Goal: Task Accomplishment & Management: Use online tool/utility

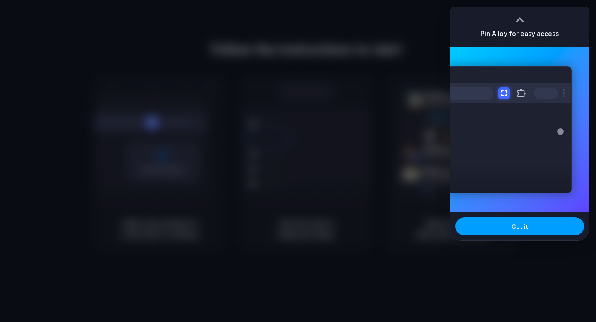
click at [513, 232] on button "Got it" at bounding box center [519, 226] width 129 height 18
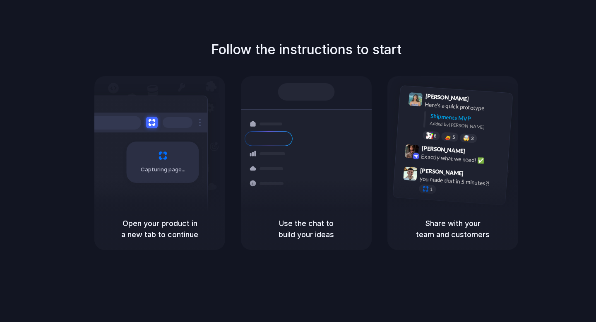
click at [489, 12] on div "Follow the instructions to start Capturing page Open your product in a new tab …" at bounding box center [306, 169] width 613 height 339
click at [464, 119] on div "Shipments MVP" at bounding box center [468, 119] width 77 height 14
click at [309, 89] on div at bounding box center [306, 91] width 57 height 17
click at [299, 181] on div "Container from Shanghai 40ft • ETA Dec 28 • In transit Express delivery to NYC …" at bounding box center [337, 168] width 88 height 116
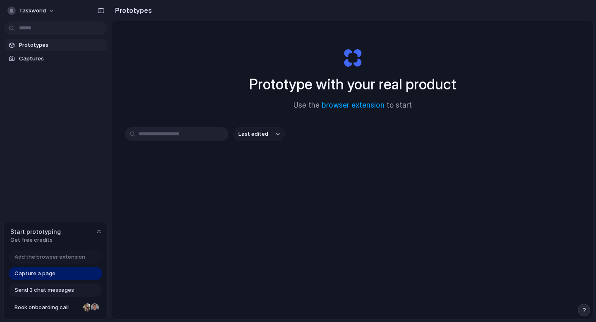
click at [61, 288] on span "Send 3 chat messages" at bounding box center [44, 290] width 60 height 8
click at [59, 291] on span "Send 3 chat messages" at bounding box center [44, 290] width 60 height 8
click at [84, 308] on div at bounding box center [87, 308] width 8 height 8
click at [45, 237] on span "Get free credits" at bounding box center [35, 240] width 51 height 8
click at [44, 241] on span "Get free credits" at bounding box center [35, 240] width 51 height 8
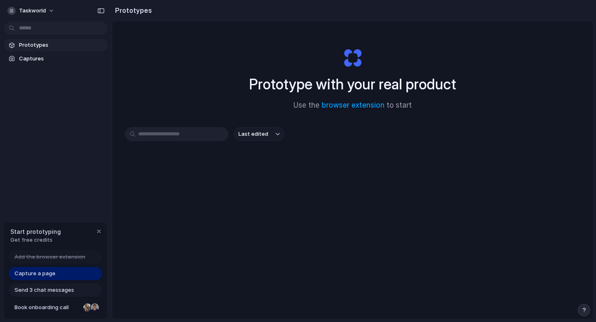
click at [100, 233] on div "button" at bounding box center [99, 231] width 7 height 7
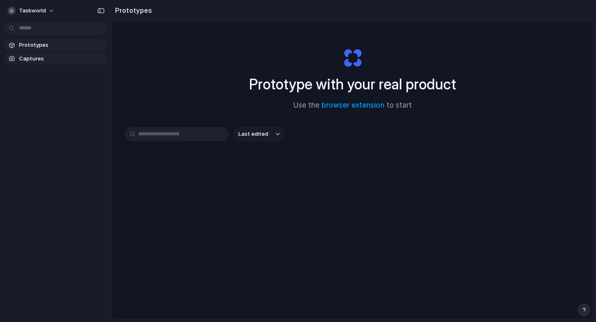
click at [41, 59] on span "Captures" at bounding box center [61, 59] width 85 height 8
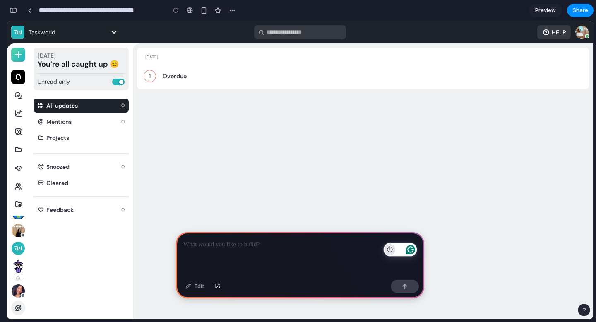
click at [392, 247] on icon "Turn off Grammarly on this website" at bounding box center [390, 249] width 6 height 6
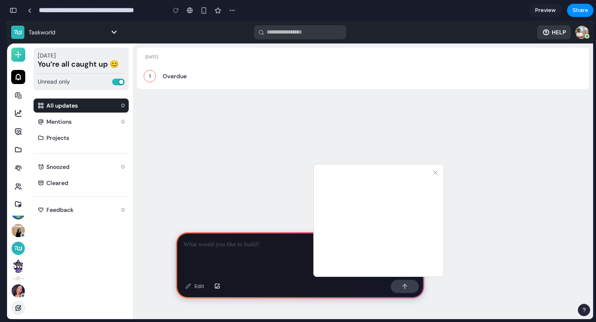
click at [371, 243] on button "Yes, from now on" at bounding box center [379, 249] width 104 height 13
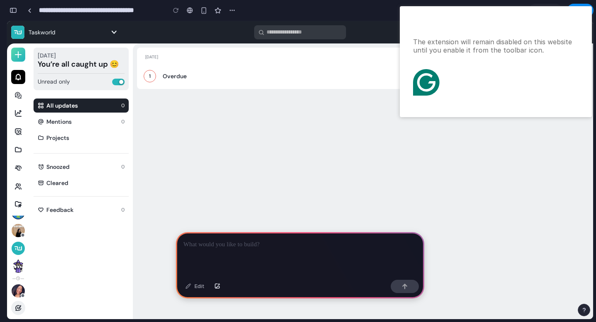
click at [466, 97] on button "Got it" at bounding box center [470, 103] width 26 height 13
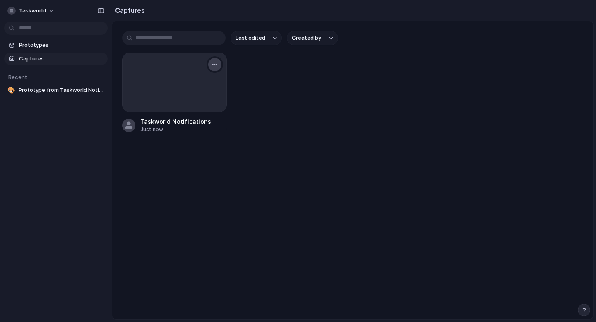
click at [213, 65] on div "button" at bounding box center [215, 64] width 7 height 7
click at [197, 135] on li "Delete" at bounding box center [187, 136] width 65 height 13
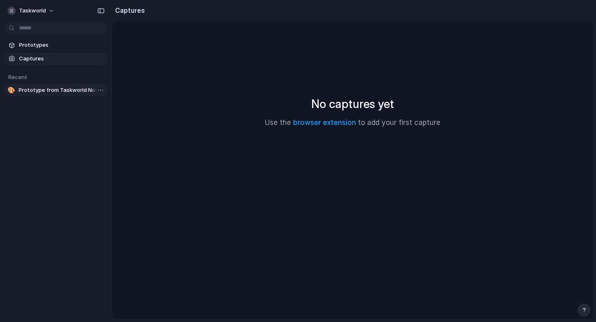
click at [51, 93] on span "Prototype from Taskworld Notifications" at bounding box center [62, 90] width 86 height 8
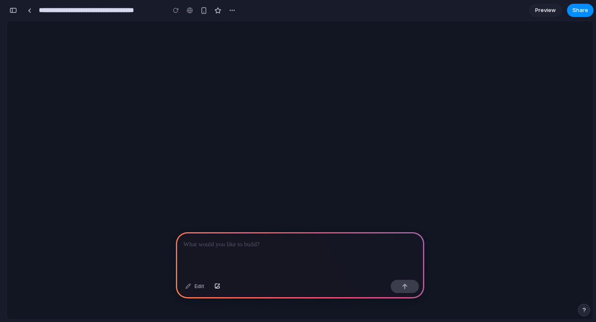
click at [51, 93] on div at bounding box center [300, 170] width 586 height 298
click at [28, 8] on div at bounding box center [30, 10] width 4 height 5
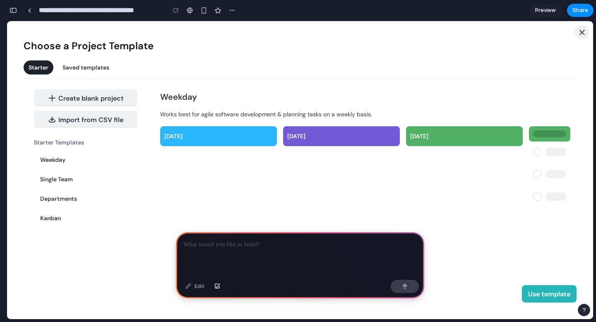
scroll to position [0, 7]
click at [217, 255] on div at bounding box center [300, 254] width 248 height 44
click at [398, 284] on button "button" at bounding box center [405, 286] width 28 height 13
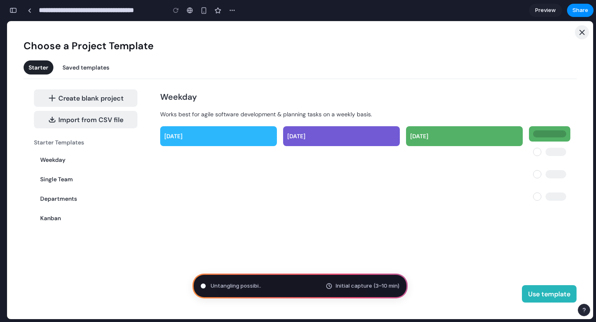
type input "**********"
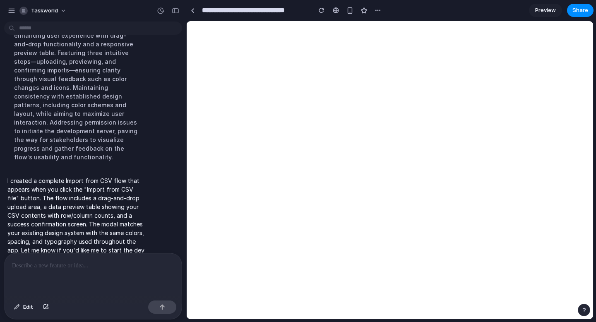
scroll to position [234, 0]
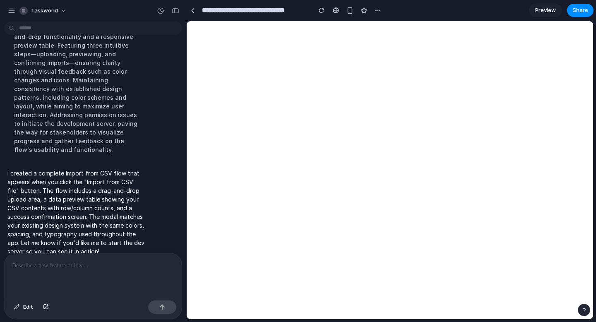
click at [72, 264] on p at bounding box center [93, 266] width 162 height 10
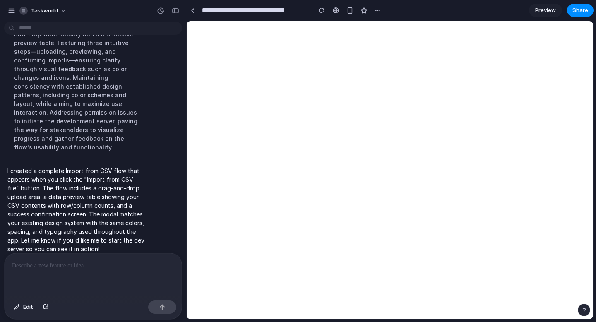
click at [72, 275] on div at bounding box center [93, 275] width 177 height 44
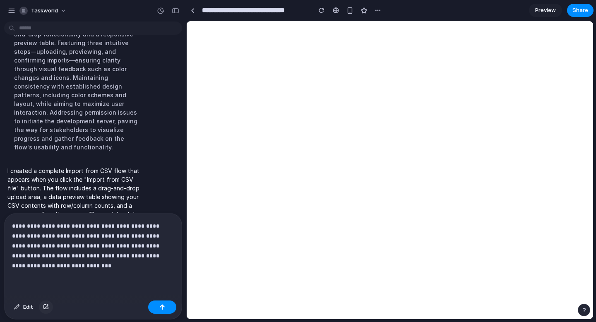
click at [52, 309] on button "button" at bounding box center [46, 307] width 14 height 13
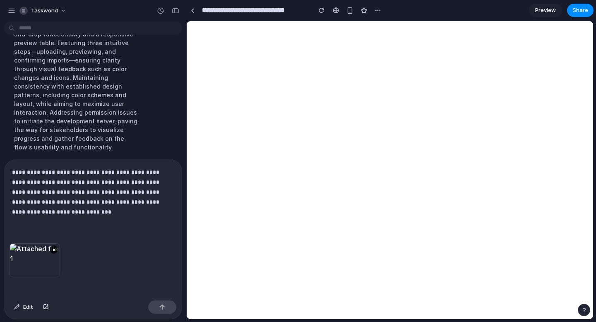
click at [54, 217] on div "**********" at bounding box center [93, 202] width 177 height 84
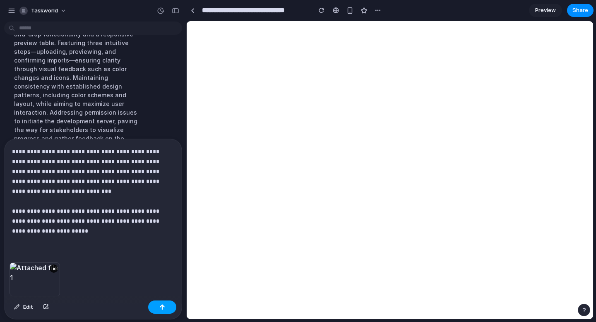
click at [164, 307] on div "button" at bounding box center [162, 307] width 6 height 6
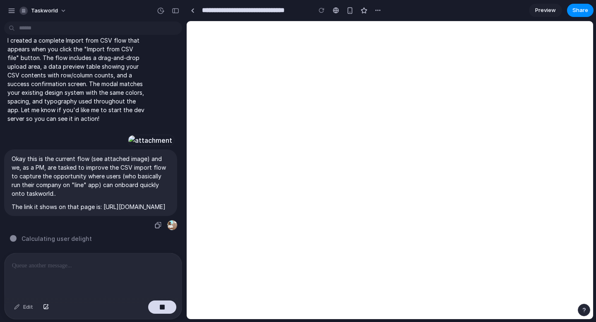
scroll to position [453, 0]
click at [63, 265] on p at bounding box center [93, 266] width 162 height 10
click at [65, 241] on span "Calculating user delight ." at bounding box center [58, 238] width 72 height 9
click at [65, 241] on span "Calculating user delight .." at bounding box center [59, 238] width 74 height 9
click at [110, 265] on p at bounding box center [93, 266] width 162 height 10
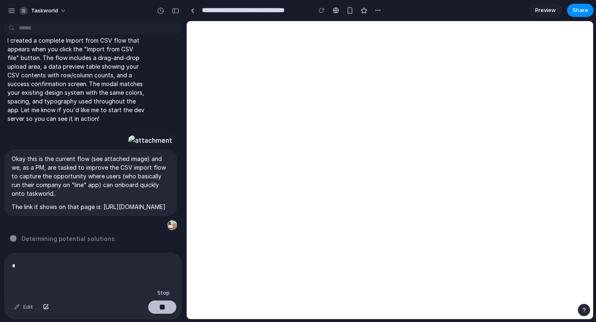
click at [166, 307] on button "button" at bounding box center [162, 307] width 28 height 13
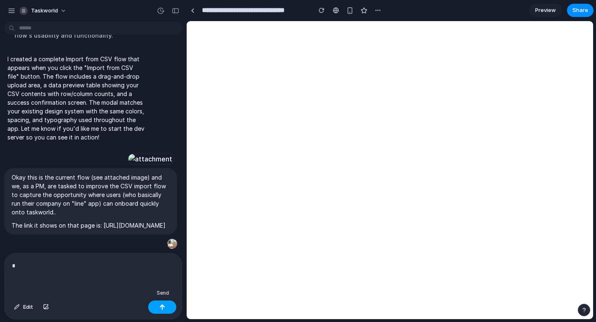
click at [166, 307] on button "button" at bounding box center [162, 307] width 28 height 13
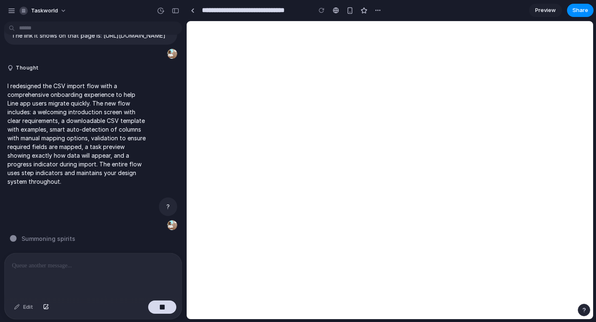
scroll to position [624, 0]
click at [105, 261] on p at bounding box center [93, 266] width 162 height 10
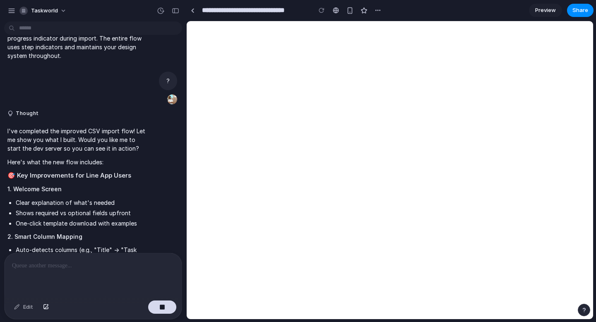
scroll to position [1082, 0]
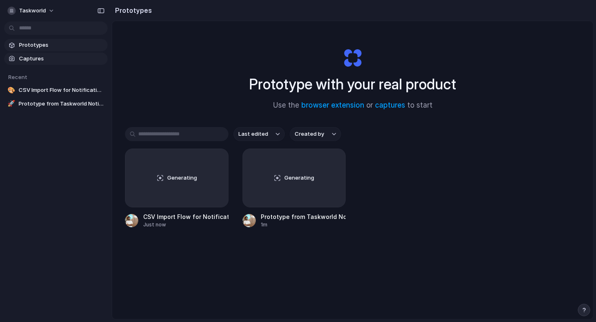
click at [73, 60] on span "Captures" at bounding box center [61, 59] width 85 height 8
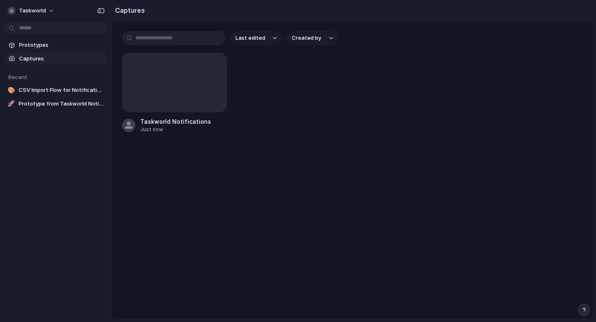
click at [74, 53] on link "Captures" at bounding box center [56, 59] width 104 height 12
click at [73, 46] on span "Prototypes" at bounding box center [61, 45] width 85 height 8
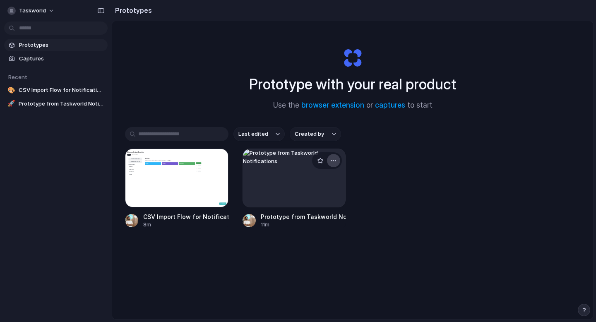
click at [336, 159] on div "button" at bounding box center [333, 160] width 7 height 7
click at [403, 196] on div "Open in new tab Rename Copy link Delete" at bounding box center [298, 161] width 596 height 322
click at [304, 182] on div at bounding box center [295, 178] width 104 height 59
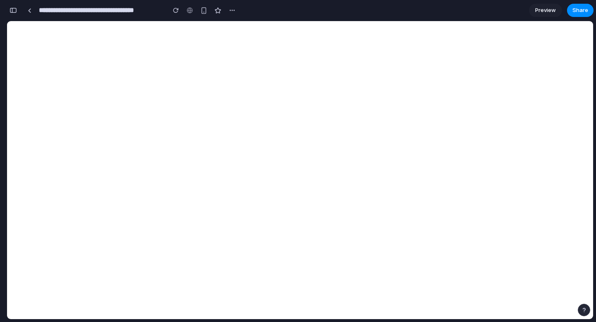
click at [585, 309] on div "button" at bounding box center [584, 310] width 6 height 6
click at [234, 11] on div "button" at bounding box center [232, 10] width 7 height 7
click at [216, 88] on div "Duplicate Delete" at bounding box center [298, 161] width 596 height 322
click at [30, 9] on div at bounding box center [30, 10] width 4 height 5
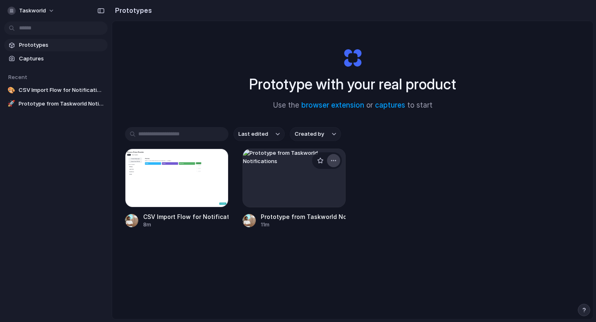
click at [333, 163] on div "button" at bounding box center [333, 160] width 7 height 7
click at [314, 221] on li "Delete" at bounding box center [310, 219] width 59 height 13
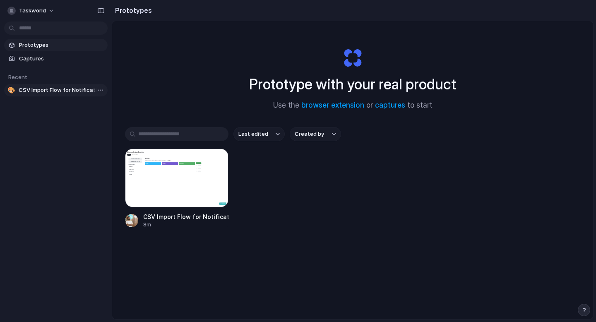
click at [61, 96] on link "🎨 CSV Import Flow for Notifications" at bounding box center [56, 90] width 104 height 12
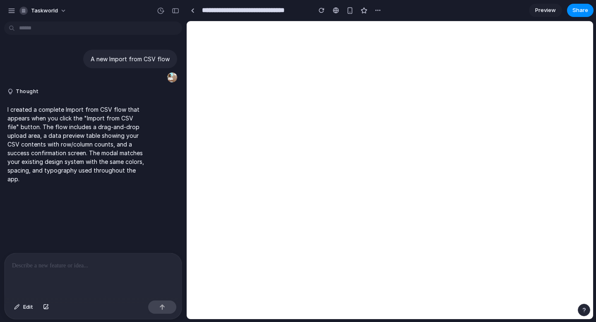
click at [71, 286] on div at bounding box center [93, 275] width 177 height 44
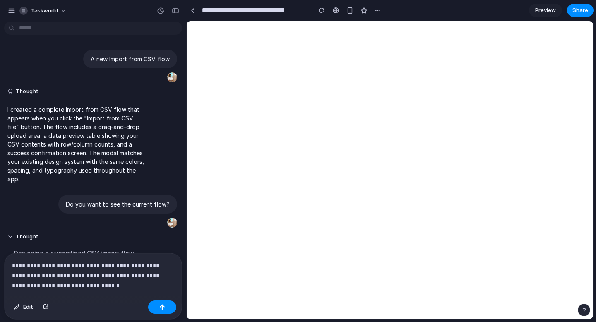
scroll to position [236, 0]
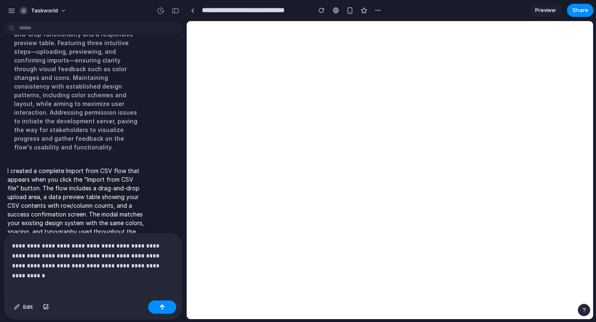
click at [115, 265] on p "**********" at bounding box center [93, 256] width 162 height 30
click at [134, 268] on p "**********" at bounding box center [93, 251] width 162 height 40
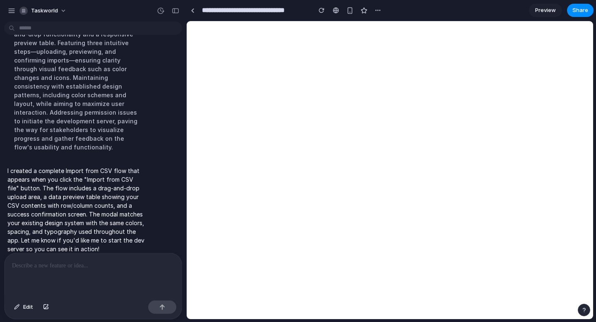
scroll to position [0, 0]
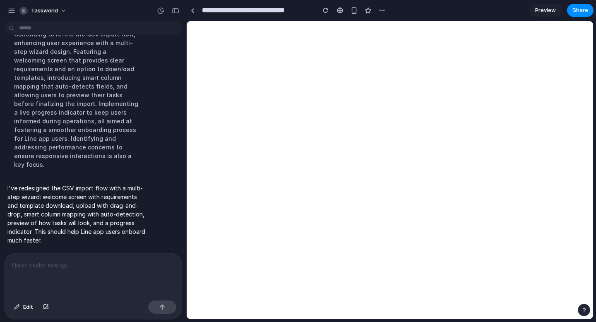
scroll to position [1143, 0]
click at [65, 265] on p at bounding box center [93, 266] width 162 height 10
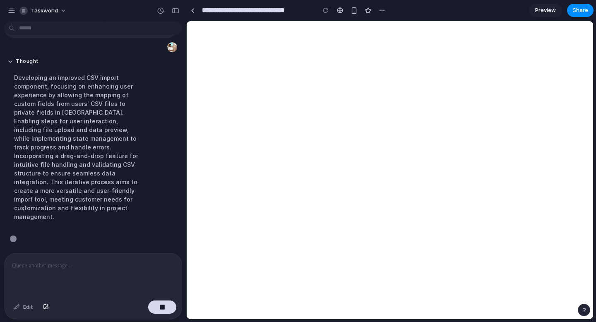
scroll to position [1284, 0]
click at [13, 65] on button "Thought" at bounding box center [76, 61] width 138 height 7
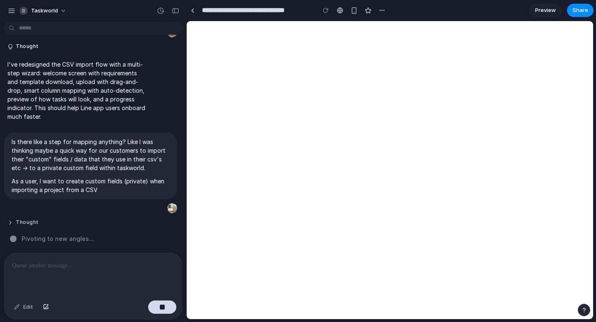
click at [17, 224] on button "Thought" at bounding box center [76, 222] width 138 height 7
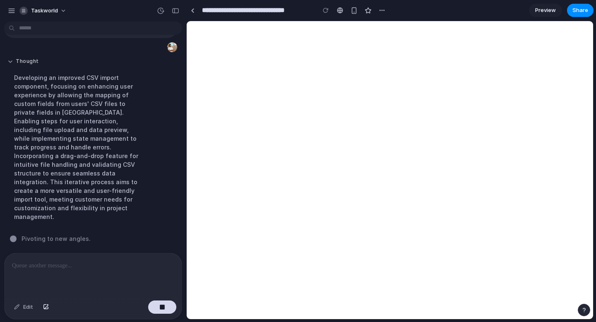
scroll to position [1284, 0]
click at [98, 243] on div "A new Import from CSV flow Thought I created a complete Import from CSV flow th…" at bounding box center [90, 139] width 181 height 228
click at [48, 224] on div "Developing an improved CSV import component, focusing on enhancing user experie…" at bounding box center [76, 147] width 138 height 158
click at [53, 237] on span "Switching cognitive gears" at bounding box center [60, 238] width 76 height 9
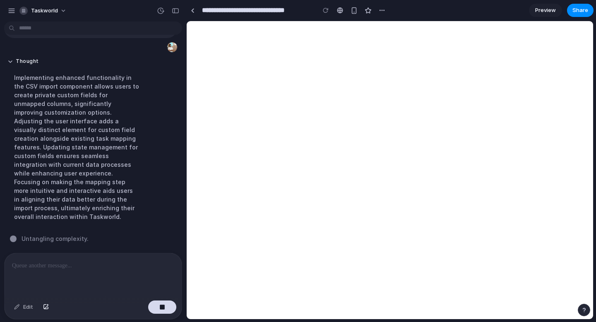
click at [64, 266] on p at bounding box center [93, 266] width 162 height 10
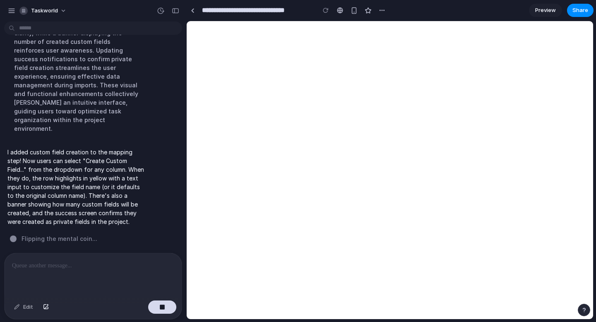
scroll to position [1345, 0]
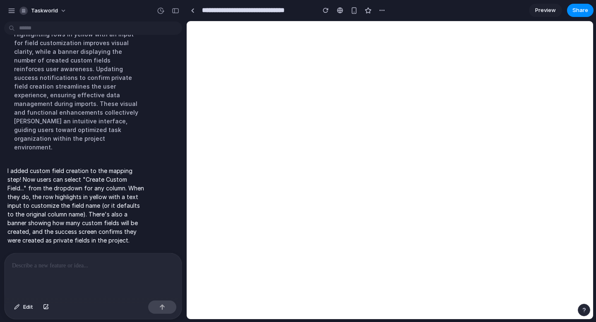
click at [72, 265] on p at bounding box center [93, 266] width 162 height 10
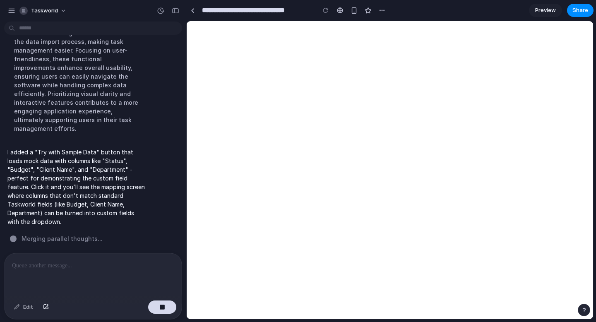
scroll to position [1643, 0]
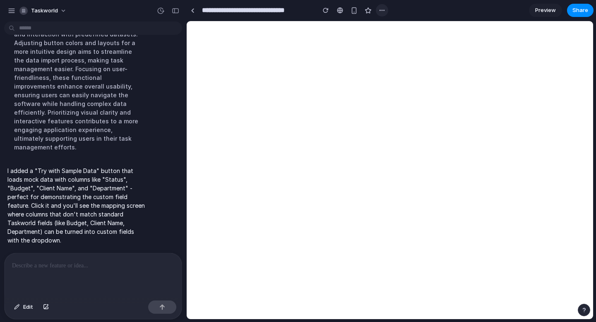
click at [382, 13] on div "button" at bounding box center [382, 10] width 7 height 7
click at [400, 10] on div "Duplicate Delete" at bounding box center [298, 161] width 596 height 322
click at [365, 10] on div "button" at bounding box center [368, 10] width 7 height 7
click at [64, 9] on button "Taskworld" at bounding box center [43, 10] width 55 height 13
click at [84, 9] on div "Settings Invite members Change theme Sign out" at bounding box center [298, 161] width 596 height 322
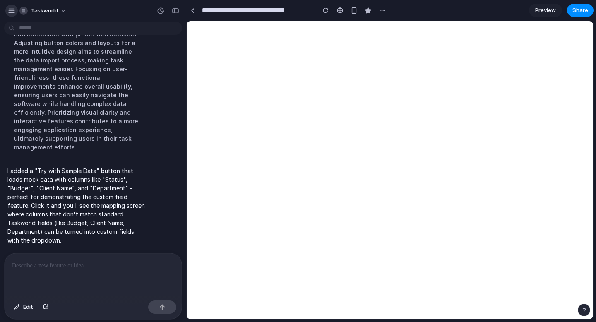
click at [10, 12] on div "button" at bounding box center [11, 10] width 7 height 7
click at [6, 7] on div "Taskworld" at bounding box center [93, 10] width 186 height 20
click at [11, 9] on div "button" at bounding box center [11, 10] width 7 height 7
click at [128, 10] on div "Taskworld" at bounding box center [93, 10] width 186 height 20
